Goal: Task Accomplishment & Management: Use online tool/utility

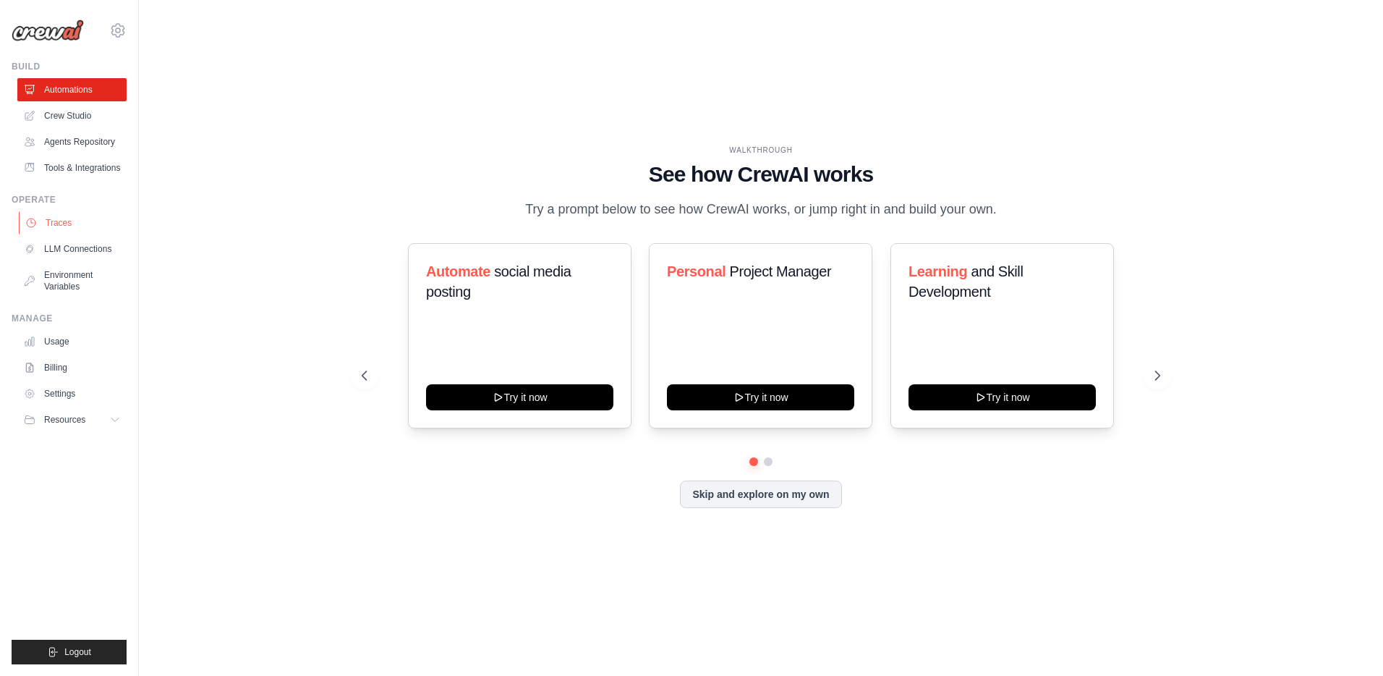
click at [59, 226] on link "Traces" at bounding box center [73, 222] width 109 height 23
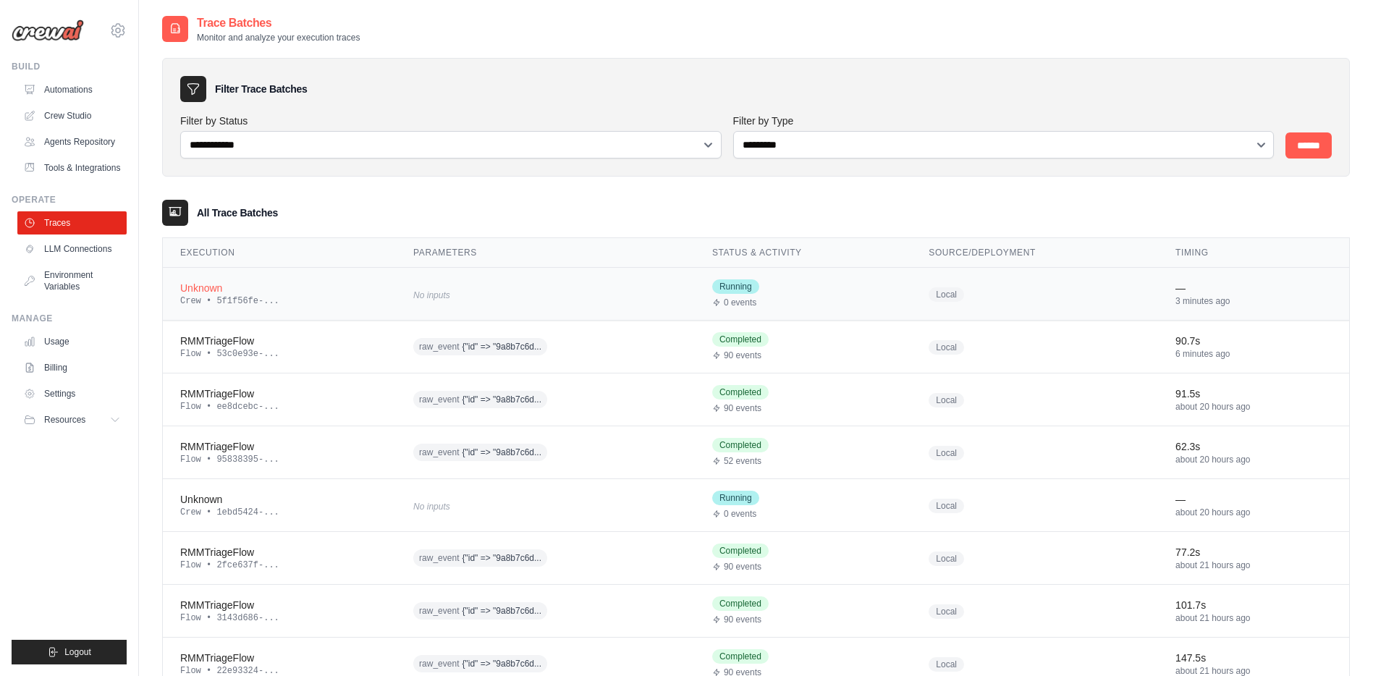
click at [531, 291] on div "No inputs" at bounding box center [545, 294] width 264 height 20
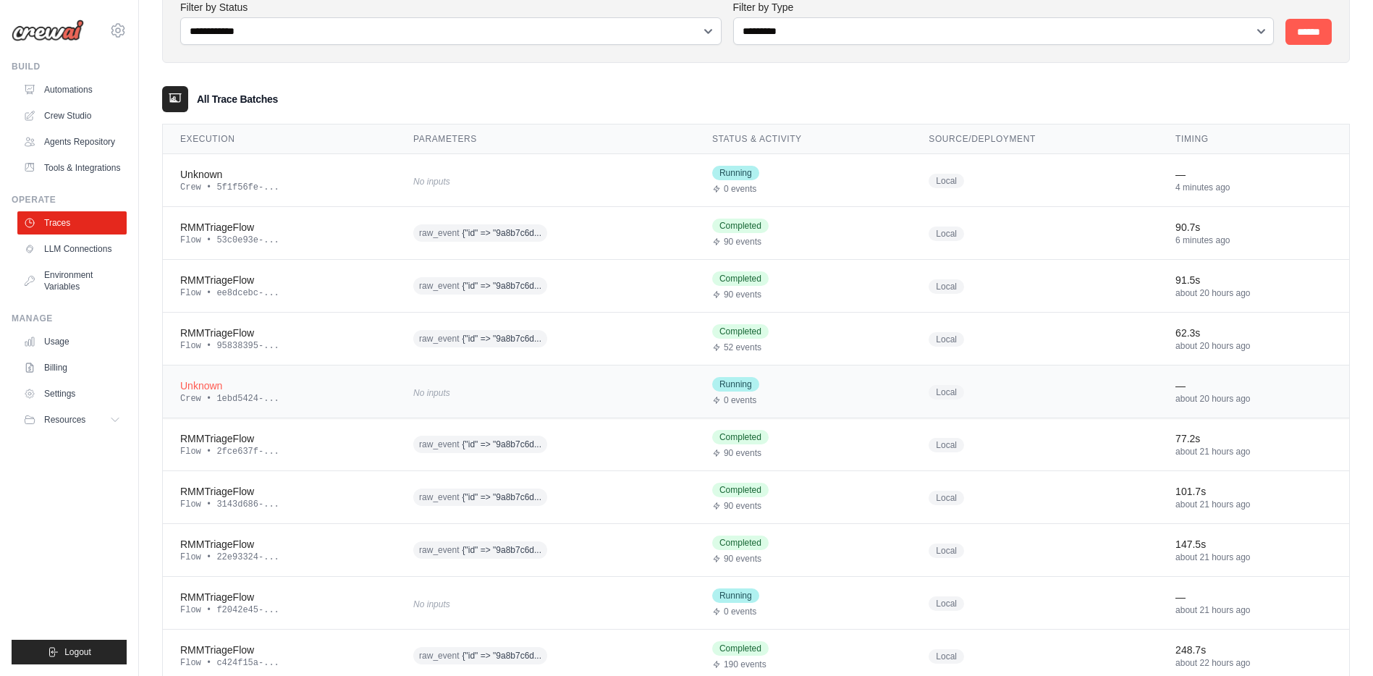
scroll to position [132, 0]
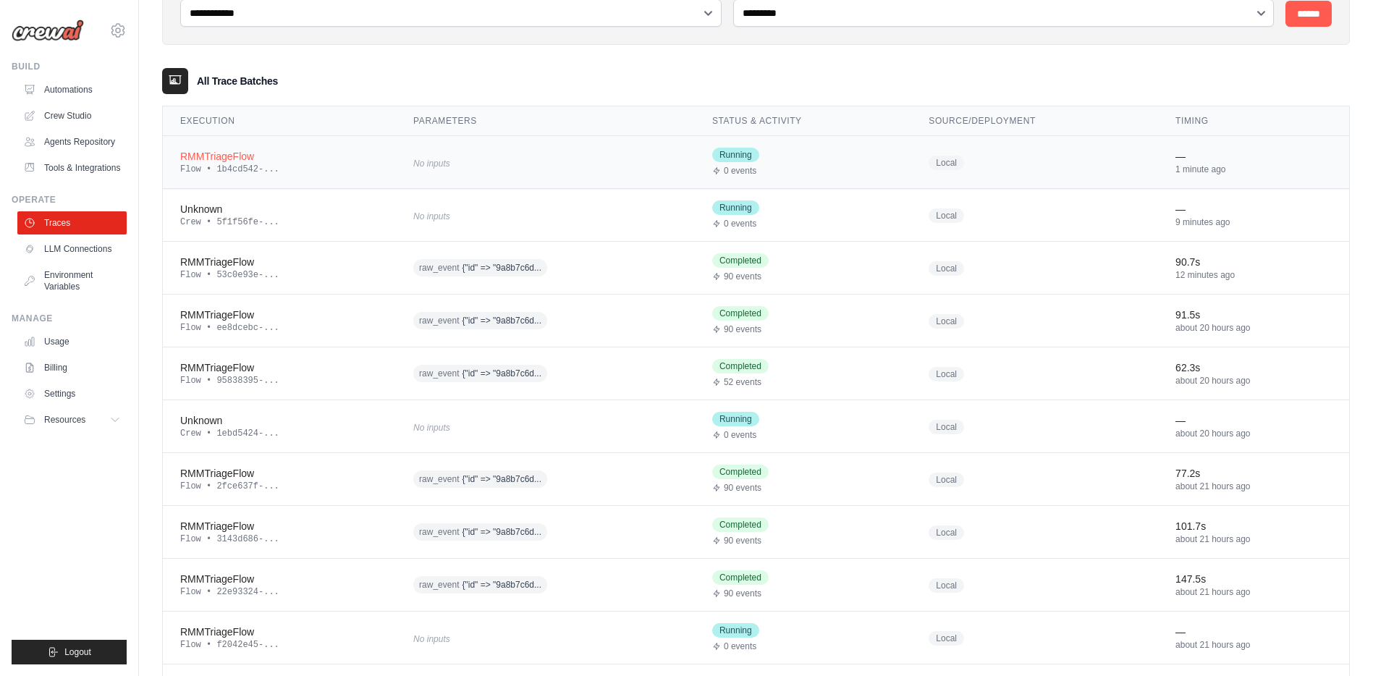
click at [219, 158] on div "RMMTriageFlow" at bounding box center [279, 156] width 198 height 14
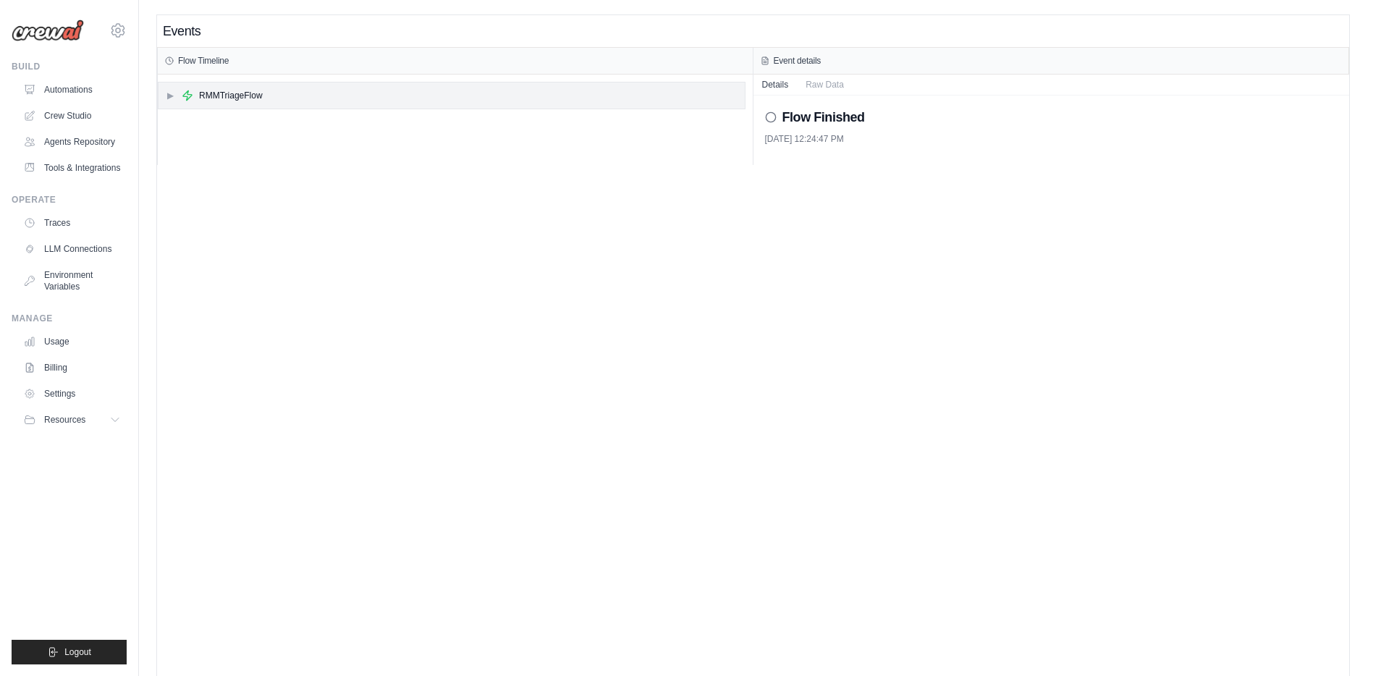
click at [170, 99] on span "▶" at bounding box center [170, 96] width 9 height 12
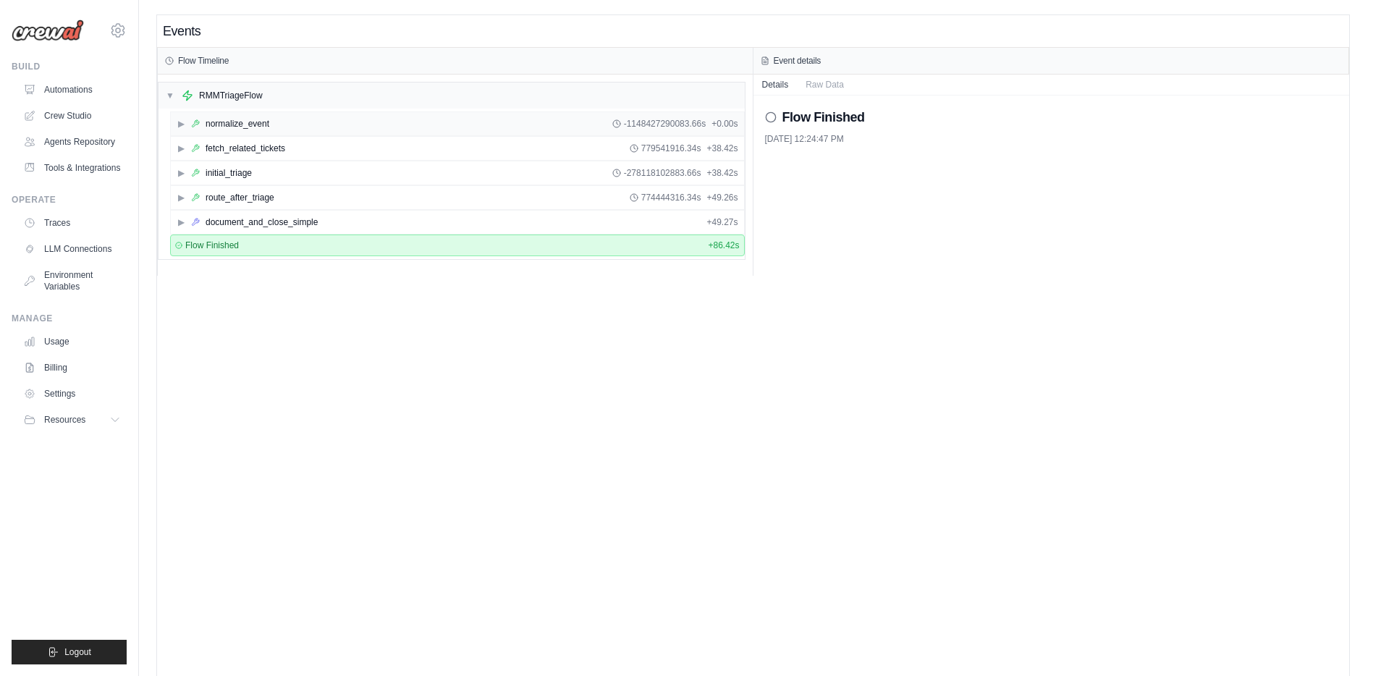
click at [180, 129] on span "▶" at bounding box center [181, 124] width 9 height 12
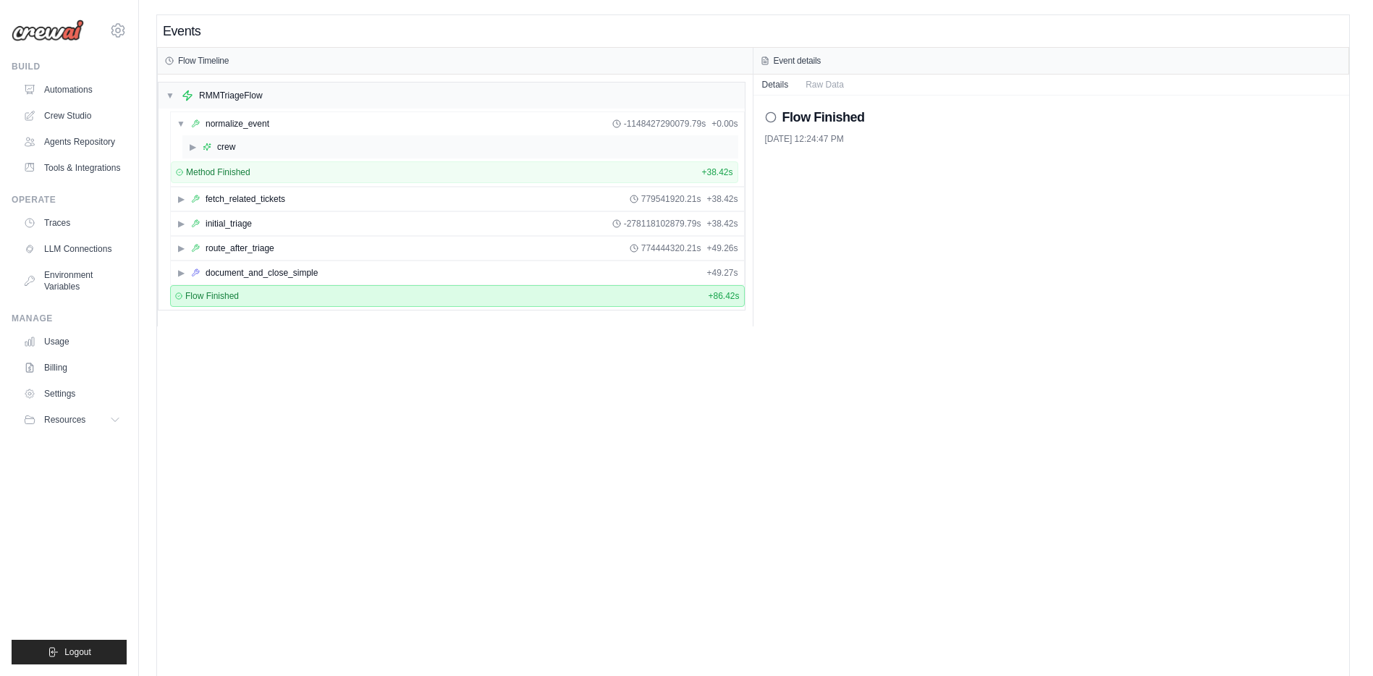
click at [191, 149] on span "▶" at bounding box center [192, 147] width 9 height 12
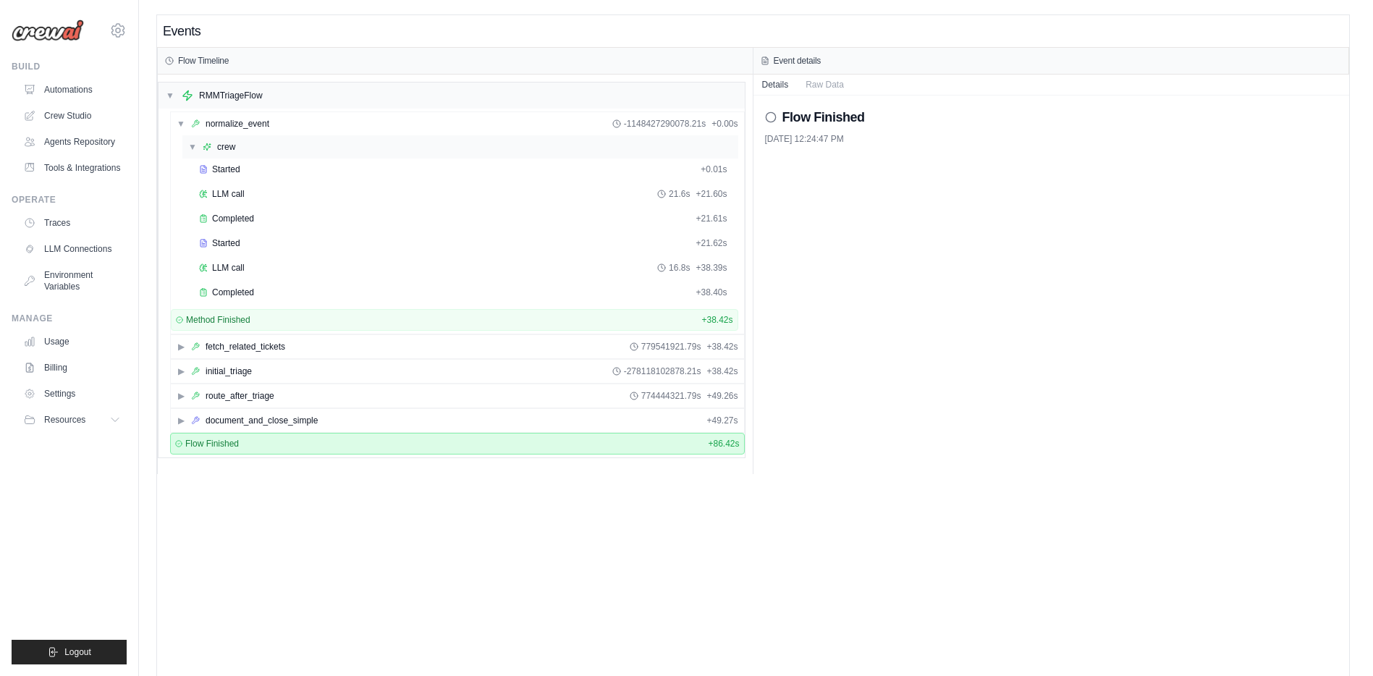
click at [191, 149] on span "▼" at bounding box center [192, 147] width 9 height 12
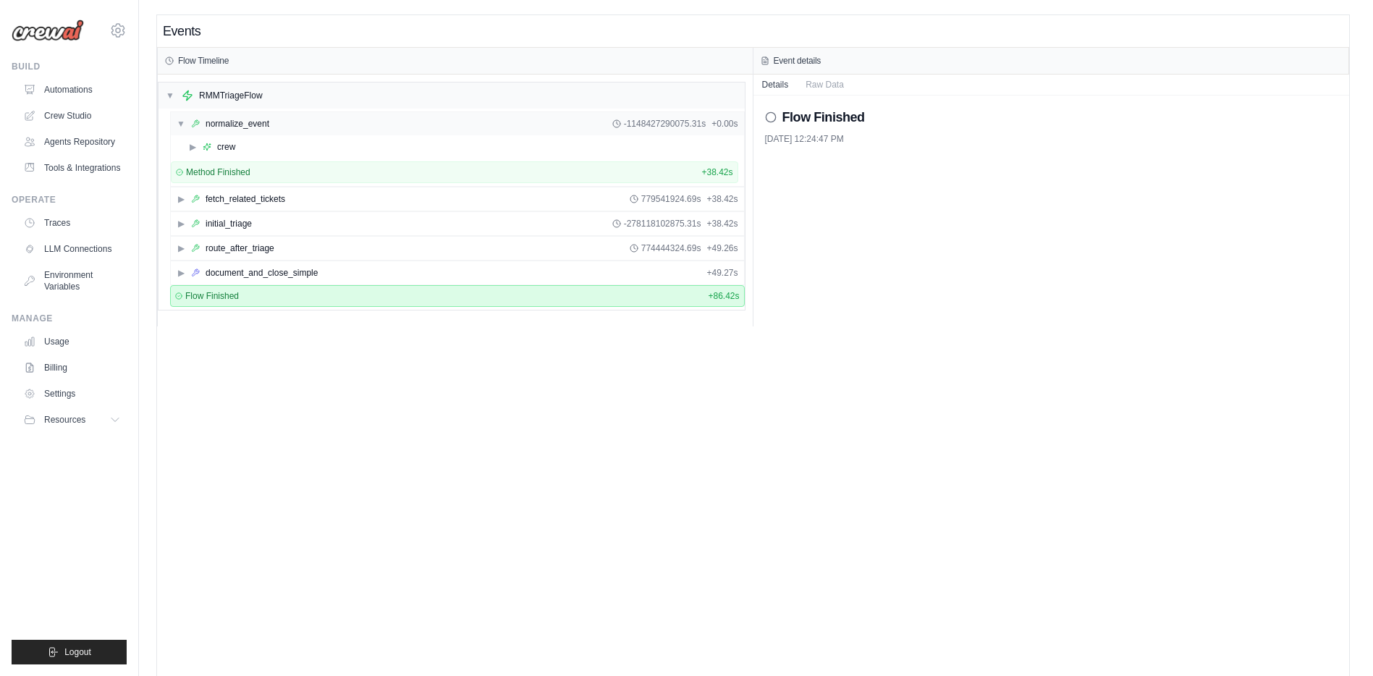
click at [179, 124] on span "▼" at bounding box center [181, 124] width 9 height 12
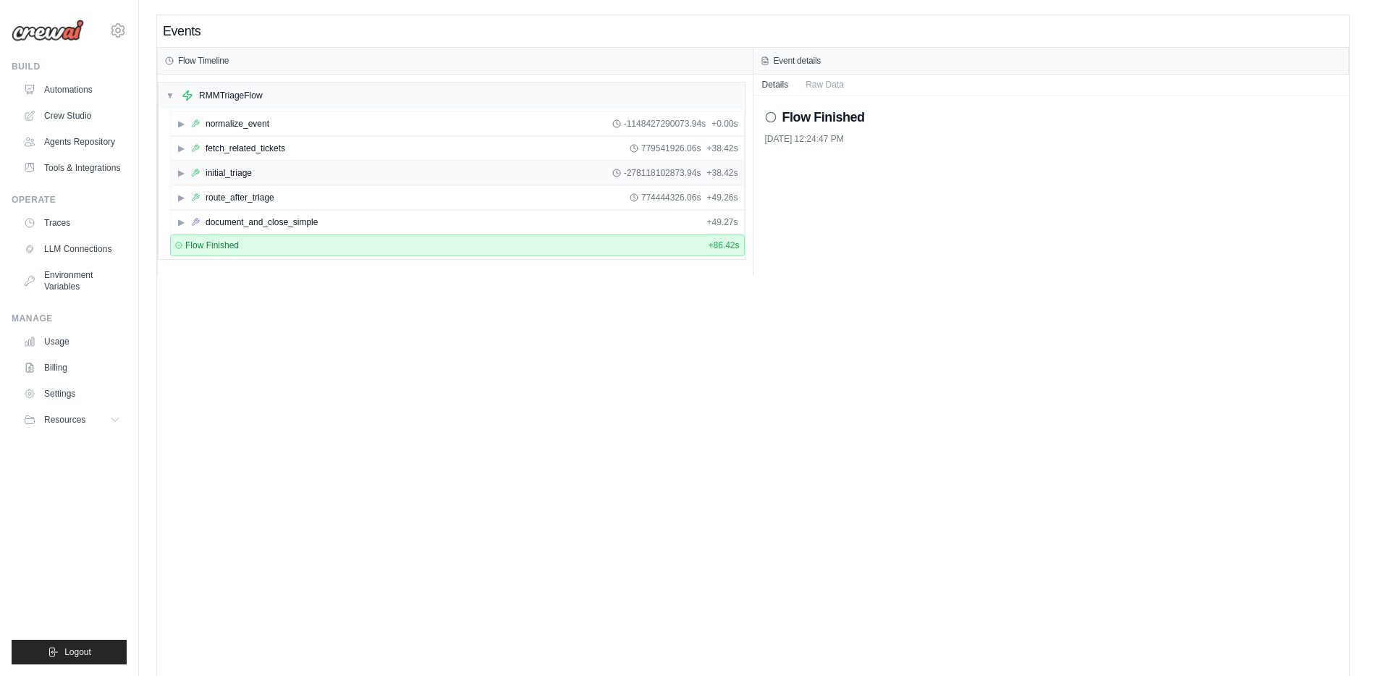
click at [182, 179] on div "▶ initial_triage -278118102873.94s + 38.42s" at bounding box center [457, 172] width 573 height 23
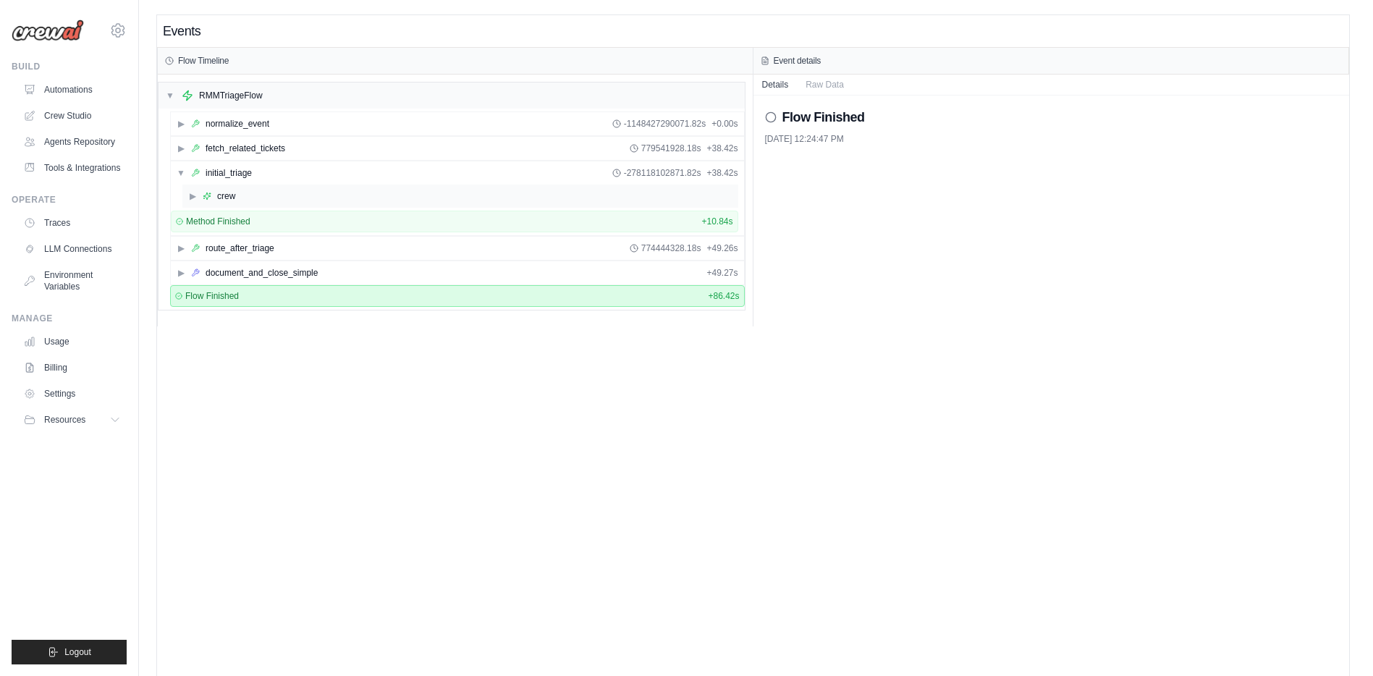
click at [194, 199] on span "▶" at bounding box center [192, 196] width 9 height 12
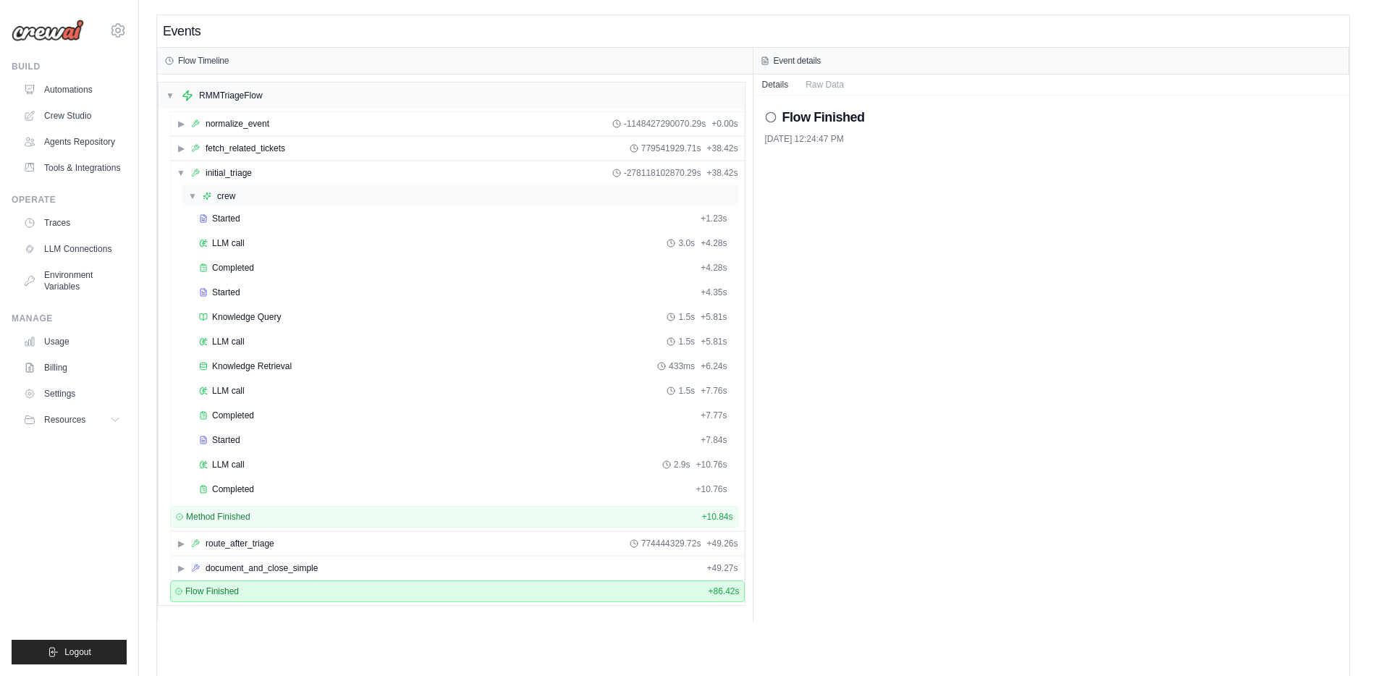
click at [190, 200] on span "▼" at bounding box center [192, 196] width 9 height 12
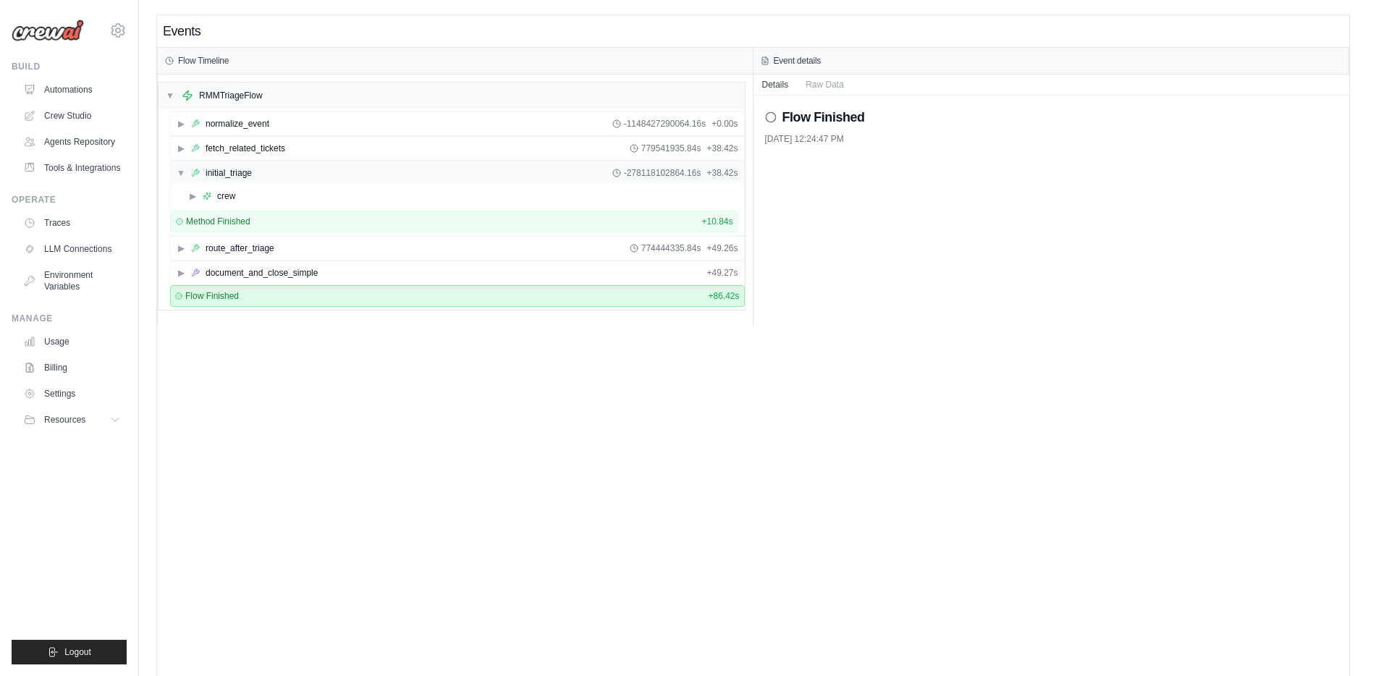
click at [178, 177] on span "▼" at bounding box center [181, 173] width 9 height 12
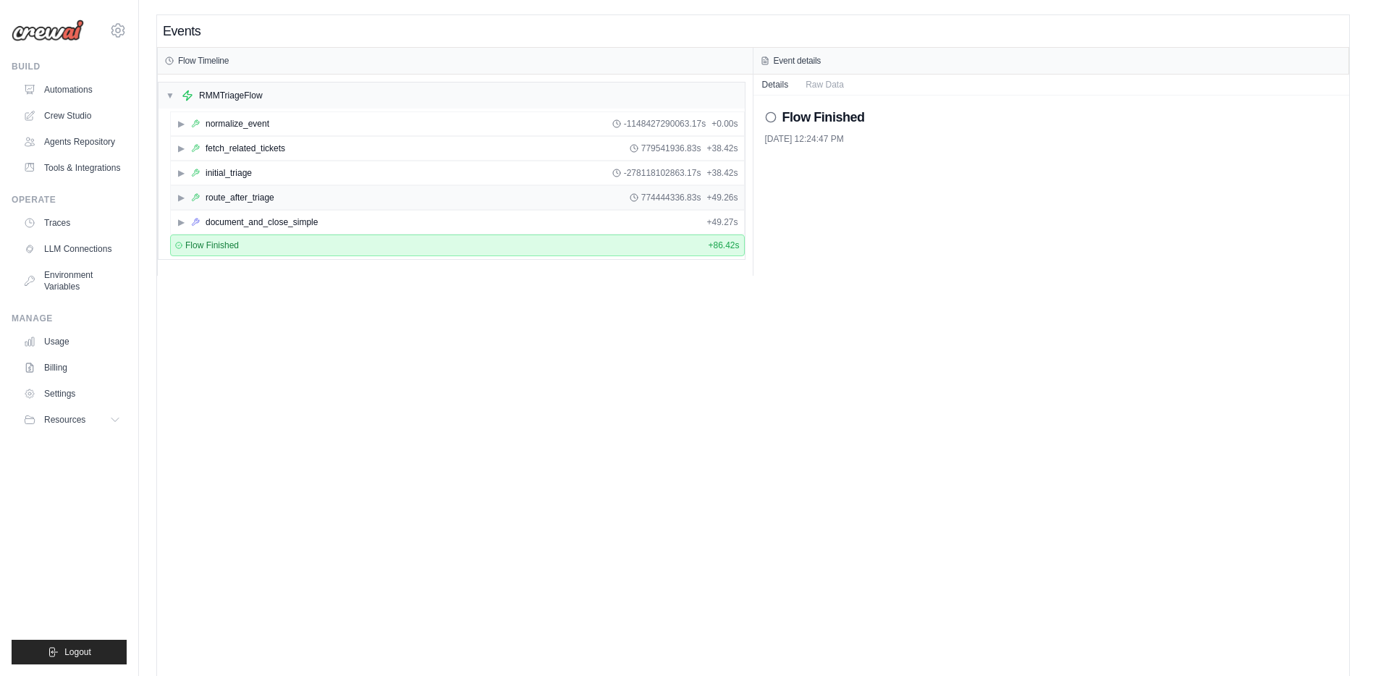
click at [179, 200] on span "▶" at bounding box center [181, 198] width 9 height 12
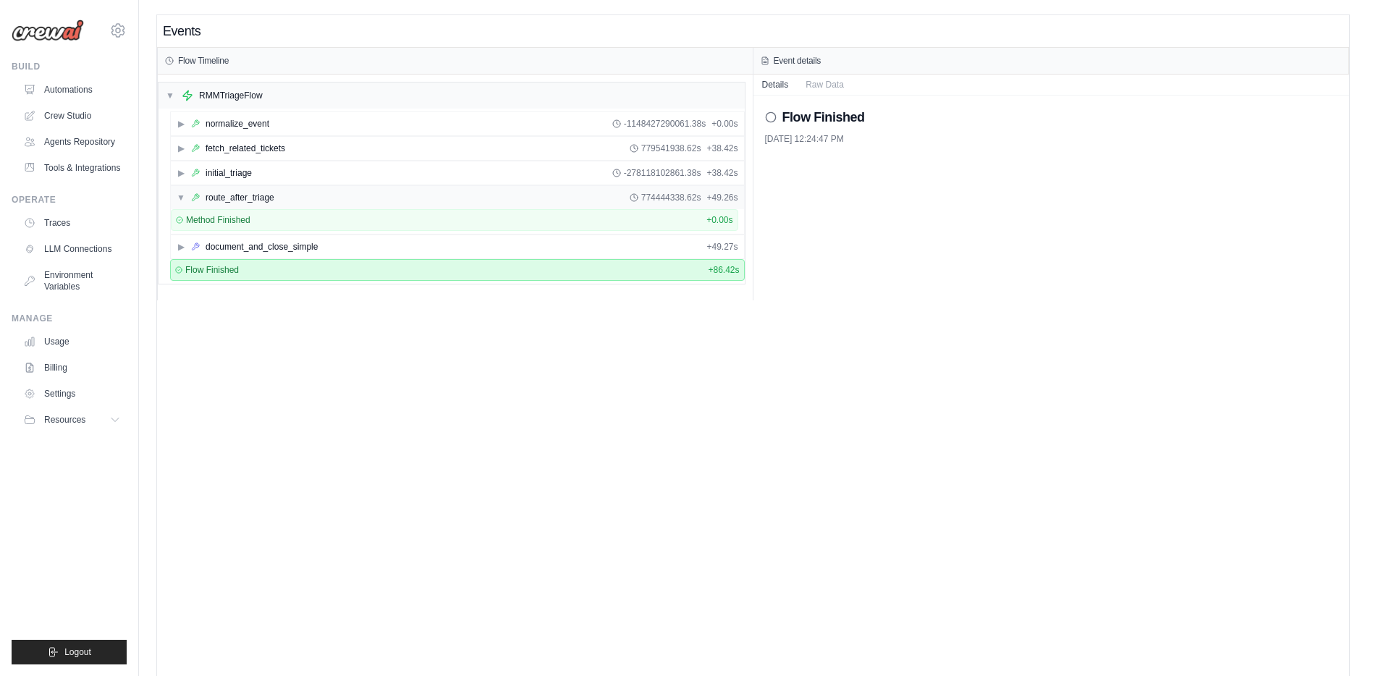
click at [179, 200] on span "▼" at bounding box center [181, 198] width 9 height 12
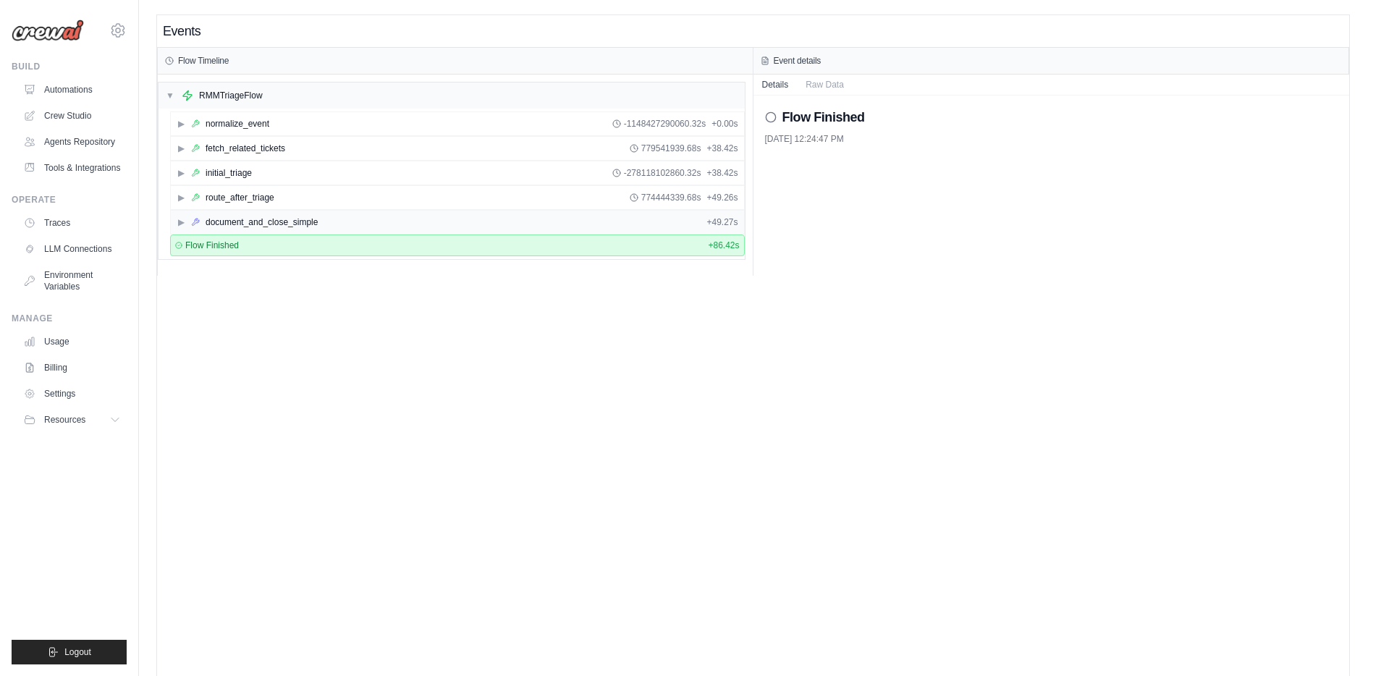
click at [181, 225] on span "▶" at bounding box center [181, 222] width 9 height 12
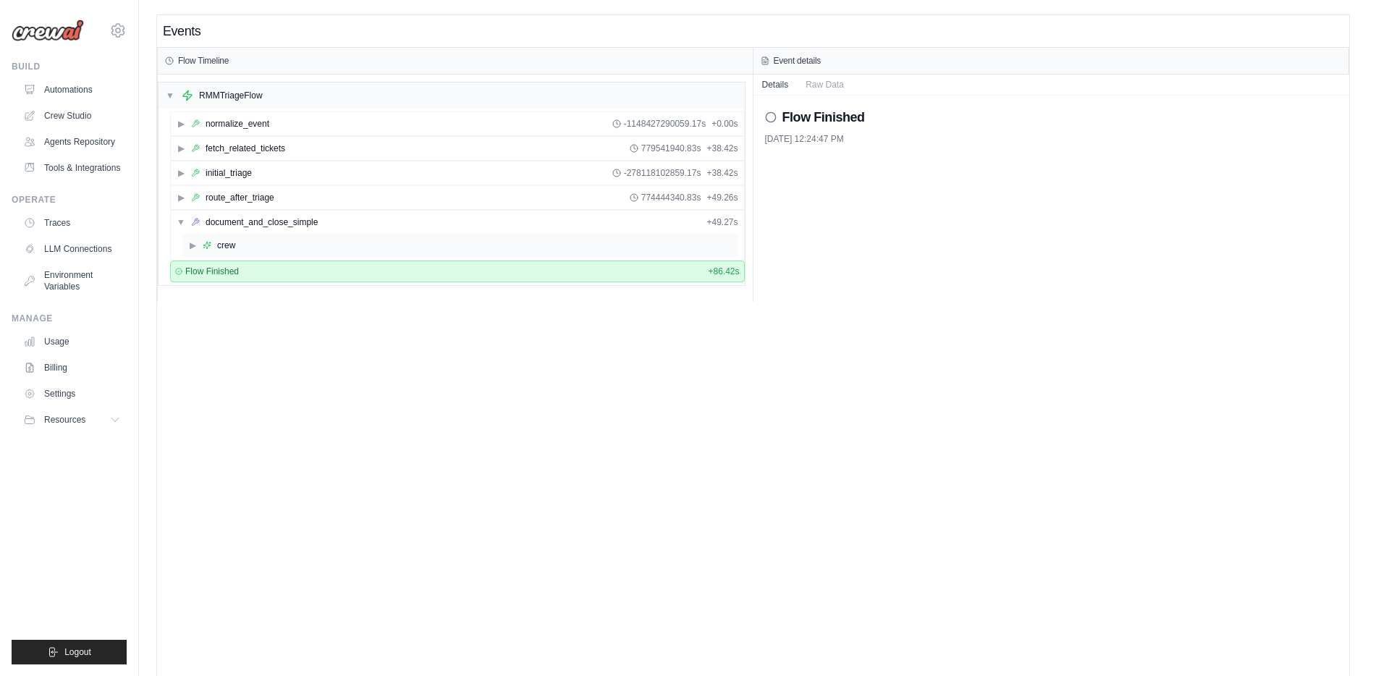
click at [192, 249] on span "▶" at bounding box center [192, 245] width 9 height 12
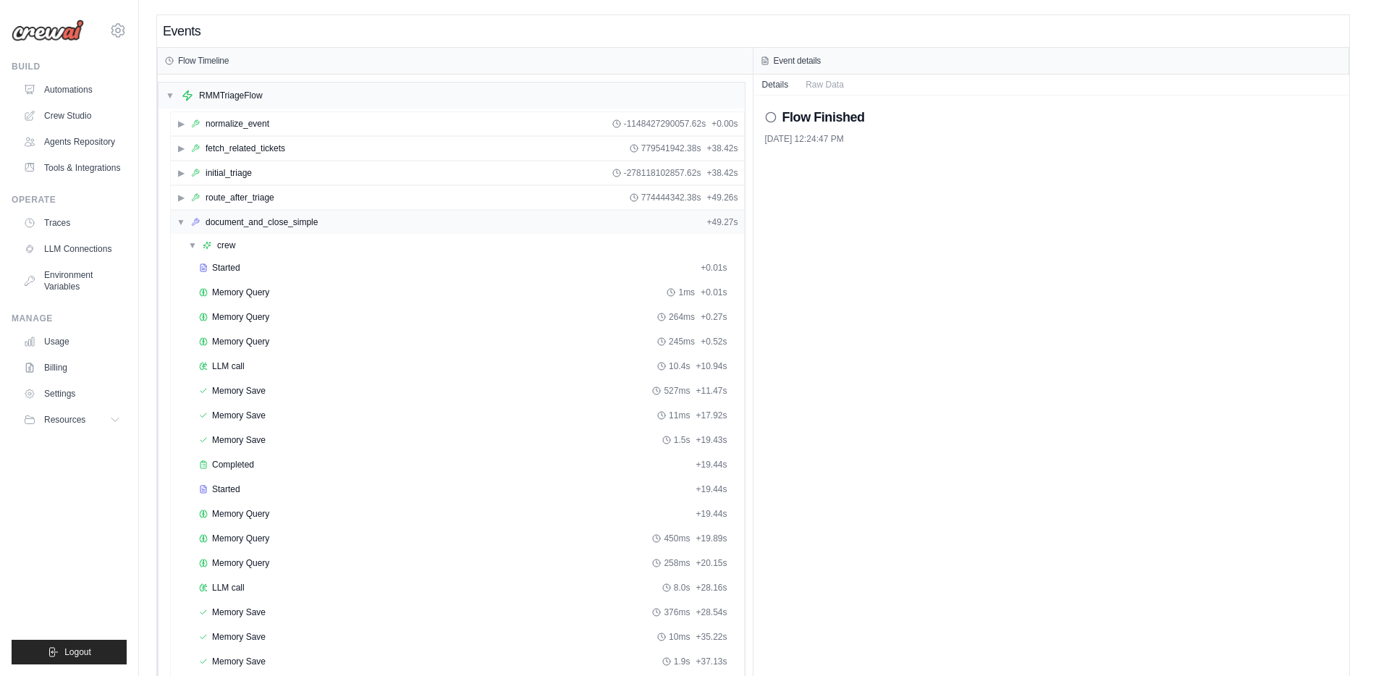
click at [180, 224] on span "▼" at bounding box center [181, 222] width 9 height 12
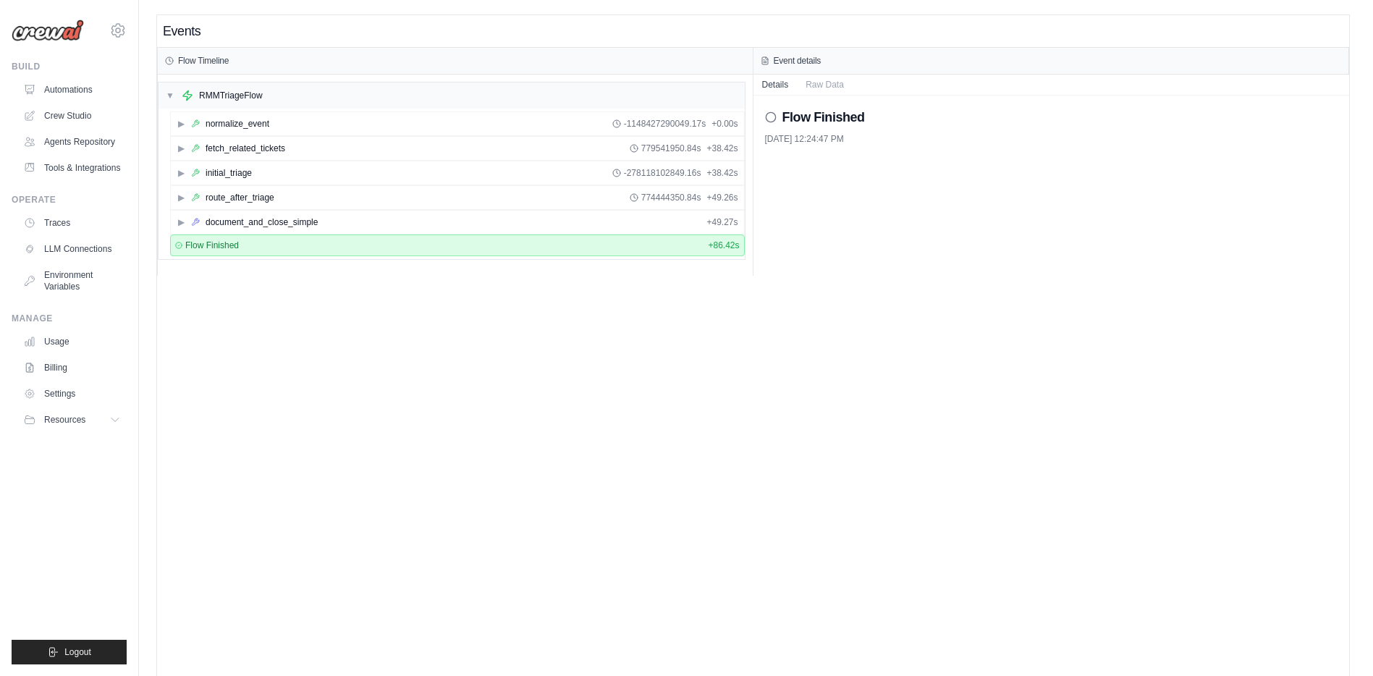
click at [514, 339] on div "Events Flow Timeline ▼ RMMTriageFlow ▶ normalize_event -1148427290049.17s + 0.0…" at bounding box center [753, 353] width 1192 height 676
